Goal: Task Accomplishment & Management: Complete application form

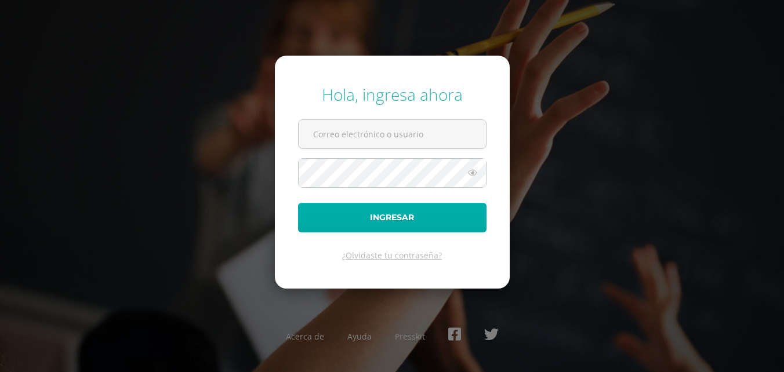
type input "2019075@colegiobelga.edu.gt"
click at [433, 222] on button "Ingresar" at bounding box center [392, 218] width 189 height 30
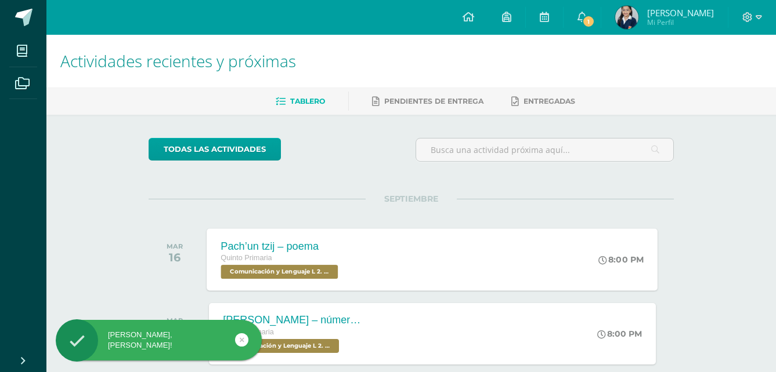
click at [378, 262] on div "Pach’un tzij – poema Quinto Primaria Comunicación y Lenguaje L 2. Segundo Idiom…" at bounding box center [432, 260] width 451 height 62
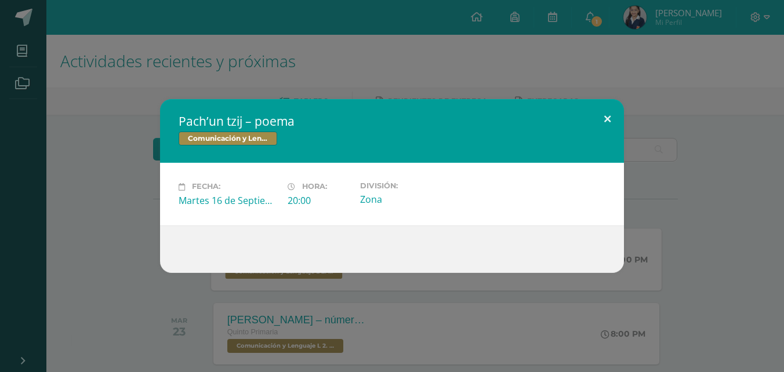
click at [613, 107] on button at bounding box center [607, 118] width 33 height 39
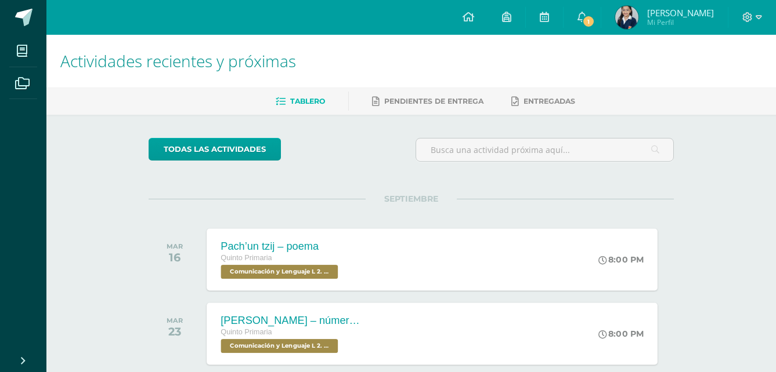
click at [622, 309] on div "8:00 PM" at bounding box center [626, 334] width 61 height 62
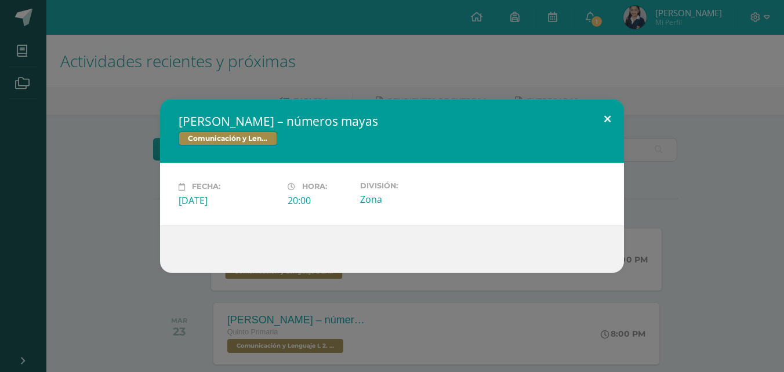
click at [609, 118] on button at bounding box center [607, 118] width 33 height 39
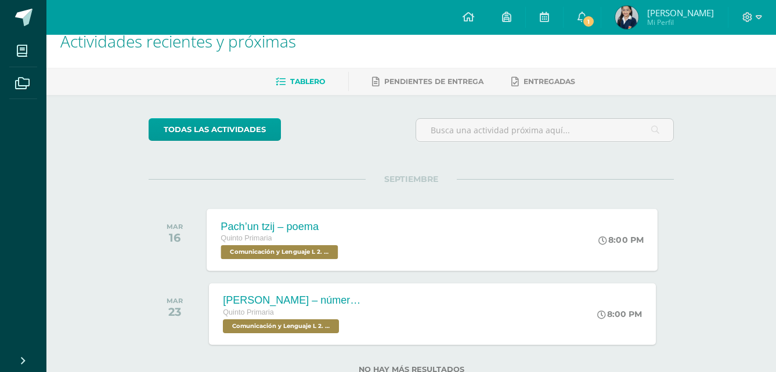
scroll to position [59, 0]
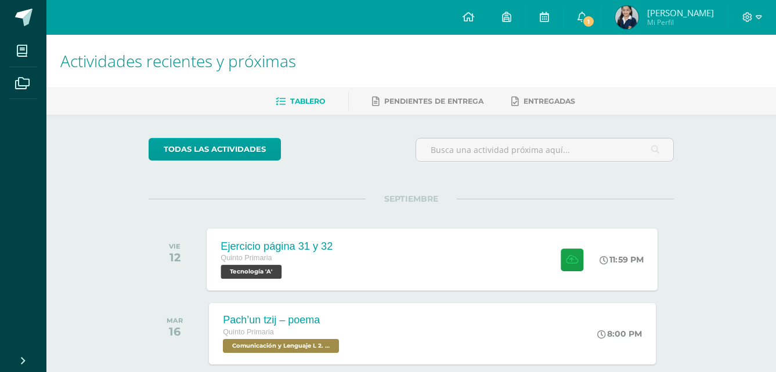
click at [386, 259] on div "Ejercicio página 31 y 32 Quinto Primaria Tecnología 'A' 11:59 PM Ejercicio pági…" at bounding box center [432, 260] width 451 height 62
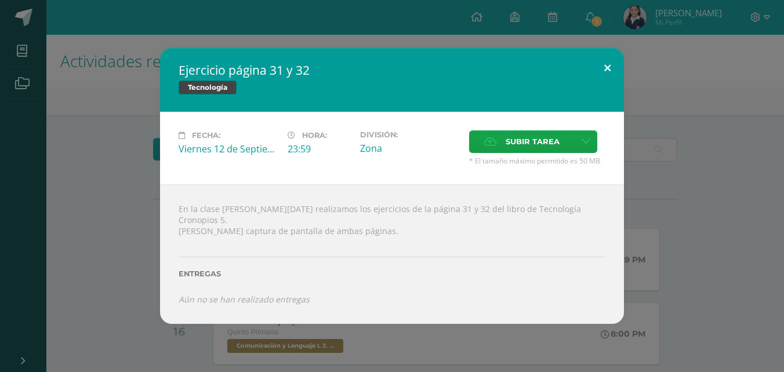
click at [611, 64] on button at bounding box center [607, 67] width 33 height 39
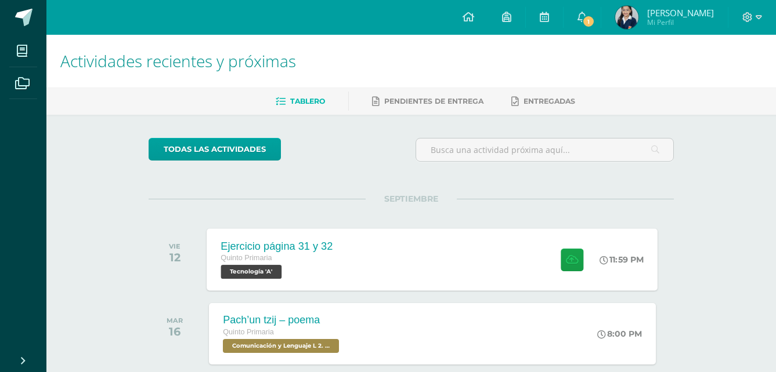
click at [313, 285] on div "Ejercicio página 31 y 32 Quinto Primaria Tecnología 'A'" at bounding box center [277, 260] width 140 height 62
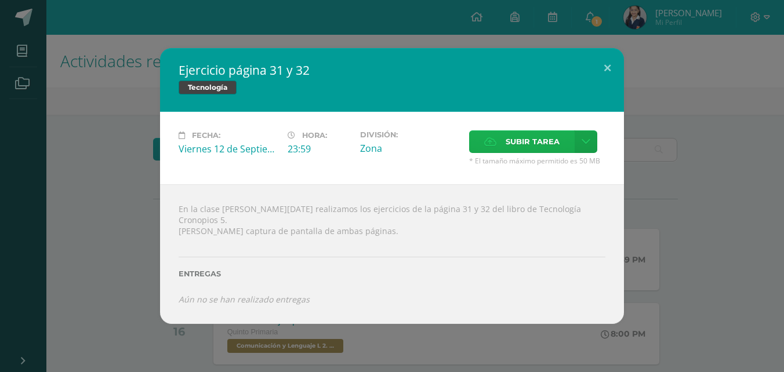
click at [519, 148] on span "Subir tarea" at bounding box center [533, 141] width 54 height 21
click at [0, 0] on input "Subir tarea" at bounding box center [0, 0] width 0 height 0
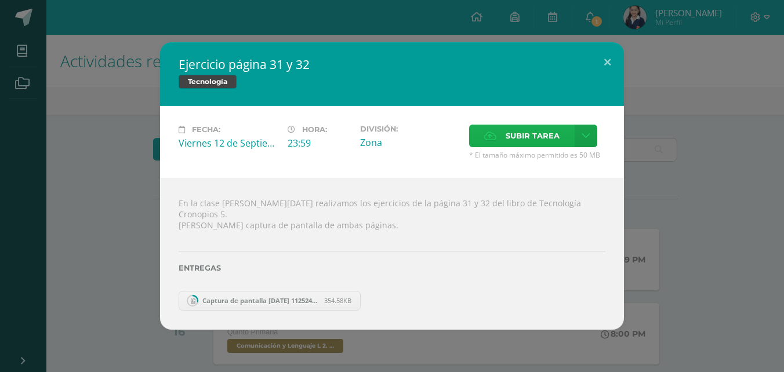
click at [514, 142] on span "Subir tarea" at bounding box center [533, 135] width 54 height 21
click at [0, 0] on input "Subir tarea" at bounding box center [0, 0] width 0 height 0
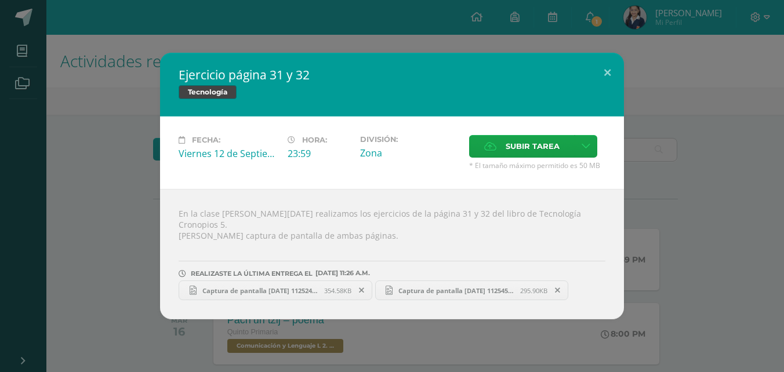
click at [457, 281] on link "Captura de pantalla 2025-09-12 112545.png 295.90KB" at bounding box center [472, 291] width 194 height 20
click at [332, 287] on span "354.58KB" at bounding box center [337, 291] width 27 height 9
click at [603, 78] on button at bounding box center [607, 72] width 33 height 39
